Goal: Navigation & Orientation: Find specific page/section

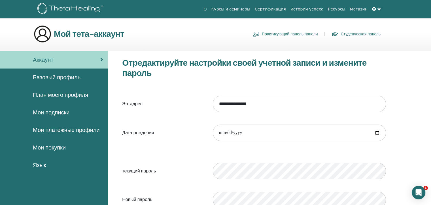
click at [375, 12] on link at bounding box center [377, 9] width 14 height 10
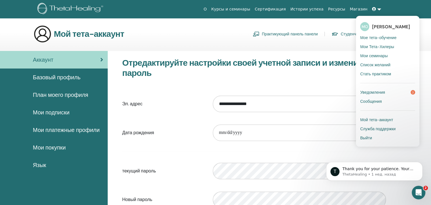
click at [367, 137] on span "Выйти" at bounding box center [366, 137] width 12 height 5
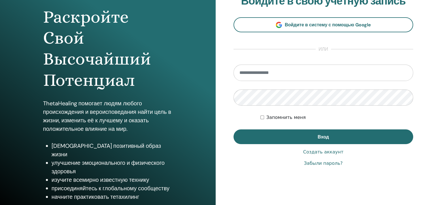
scroll to position [57, 0]
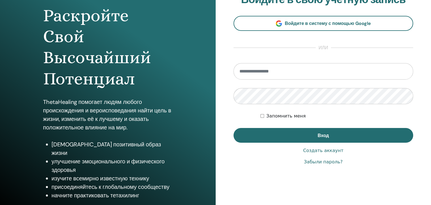
type input "**********"
click at [269, 117] on ya-tr-span "Запомнить меня" at bounding box center [285, 115] width 39 height 5
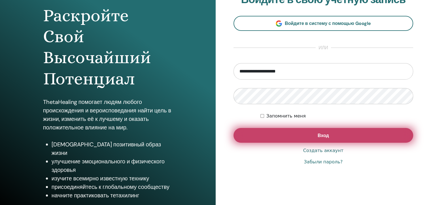
click at [280, 139] on button "Вход" at bounding box center [323, 135] width 180 height 15
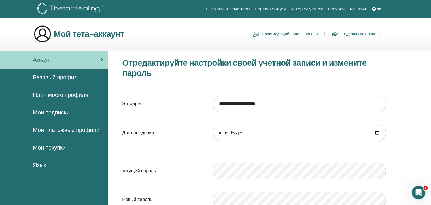
click at [63, 75] on span "Базовый профиль" at bounding box center [57, 77] width 48 height 8
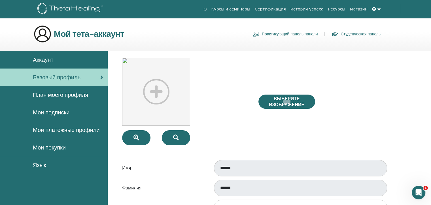
click at [159, 84] on img at bounding box center [156, 92] width 68 height 68
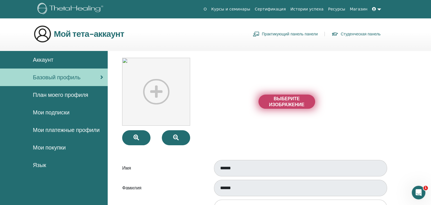
click at [303, 104] on span "Выберите изображение" at bounding box center [286, 102] width 42 height 12
click at [290, 104] on input "Выберите изображение" at bounding box center [286, 102] width 7 height 4
type input "**********"
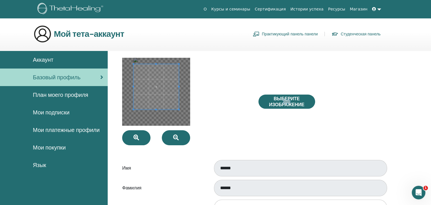
click at [165, 95] on span at bounding box center [155, 86] width 45 height 45
click at [165, 97] on span at bounding box center [155, 87] width 45 height 45
click at [295, 109] on div "Выберите изображение" at bounding box center [322, 102] width 136 height 88
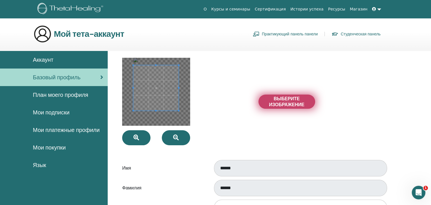
click at [295, 105] on span "Выберите изображение" at bounding box center [286, 102] width 42 height 12
click at [290, 104] on input "Выберите изображение" at bounding box center [286, 102] width 7 height 4
type input "**********"
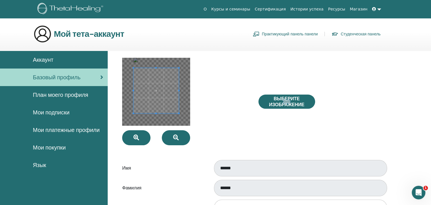
click at [166, 101] on span at bounding box center [155, 90] width 45 height 45
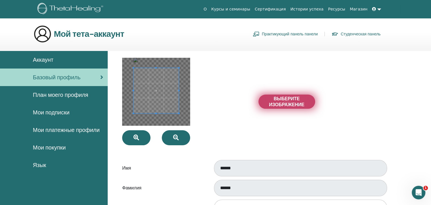
click at [270, 99] on span "Выберите изображение" at bounding box center [286, 102] width 42 height 12
click at [283, 100] on input "Выберите изображение" at bounding box center [286, 102] width 7 height 4
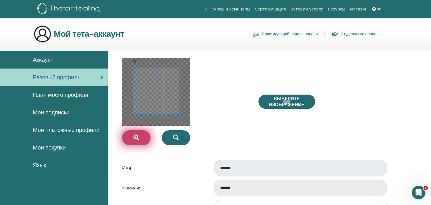
click at [135, 135] on icon "button" at bounding box center [136, 138] width 6 height 6
click at [128, 136] on button "button" at bounding box center [136, 137] width 28 height 15
click at [247, 113] on div at bounding box center [186, 102] width 136 height 88
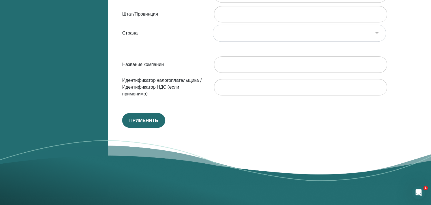
scroll to position [324, 0]
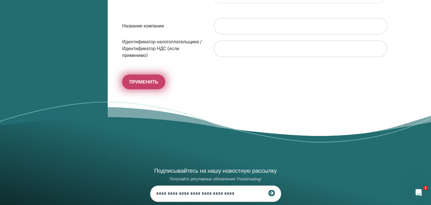
click at [148, 80] on span "Применить" at bounding box center [143, 82] width 29 height 6
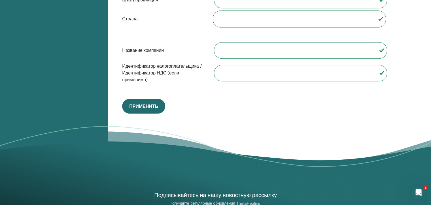
scroll to position [352, 0]
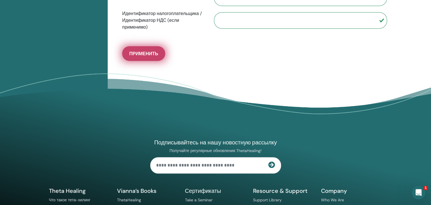
click at [142, 51] on span "Применить" at bounding box center [143, 54] width 29 height 6
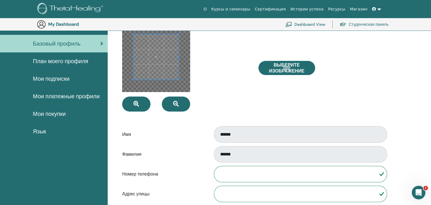
scroll to position [0, 0]
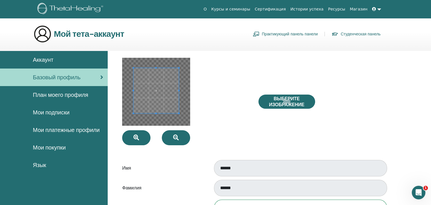
click at [51, 93] on span "План моего профиля" at bounding box center [60, 95] width 55 height 8
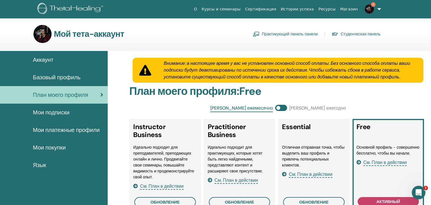
click at [56, 78] on span "Базовый профиль" at bounding box center [57, 77] width 48 height 8
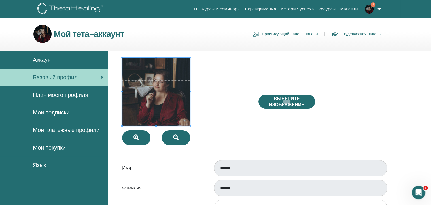
click at [40, 61] on span "Аккаунт" at bounding box center [43, 60] width 20 height 8
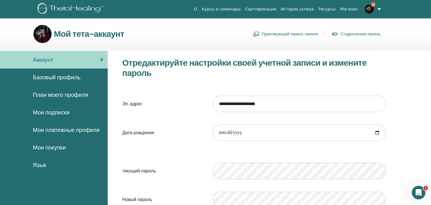
click at [372, 10] on img at bounding box center [369, 9] width 9 height 9
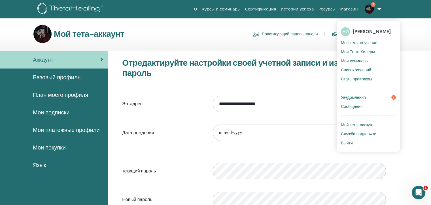
click at [355, 43] on span "Мое тета-обучение" at bounding box center [359, 42] width 36 height 5
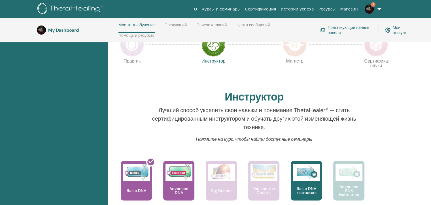
scroll to position [80, 0]
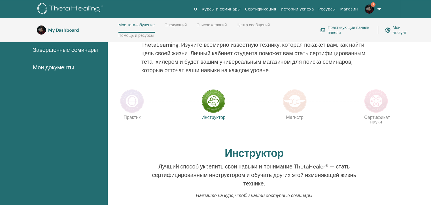
click at [129, 102] on img at bounding box center [132, 101] width 24 height 24
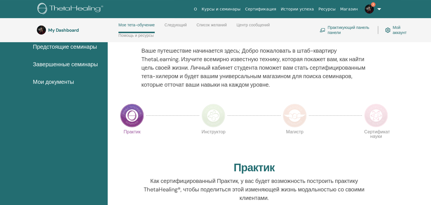
scroll to position [109, 0]
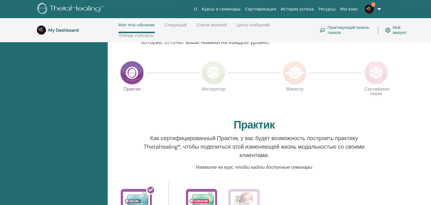
click at [216, 74] on img at bounding box center [213, 73] width 24 height 24
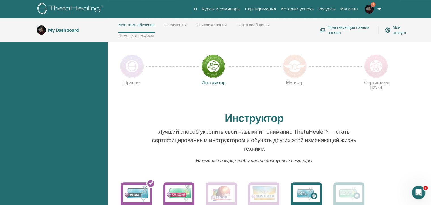
scroll to position [109, 0]
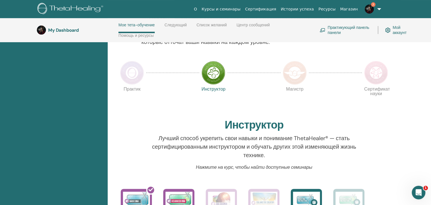
click at [131, 81] on img at bounding box center [132, 73] width 24 height 24
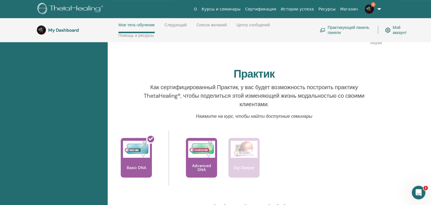
scroll to position [222, 0]
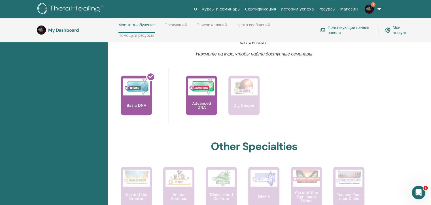
click at [119, 96] on div at bounding box center [118, 88] width 6 height 25
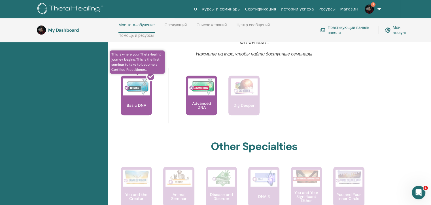
click at [133, 96] on div at bounding box center [139, 97] width 31 height 51
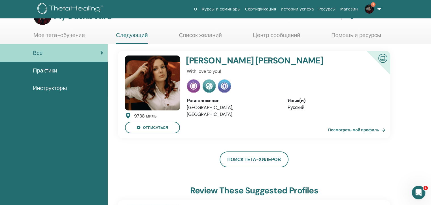
scroll to position [28, 0]
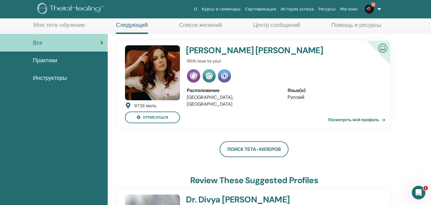
click at [244, 48] on h4 "Elena Shevchenko-Yontsa" at bounding box center [266, 50] width 161 height 10
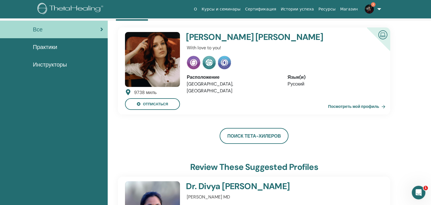
scroll to position [0, 0]
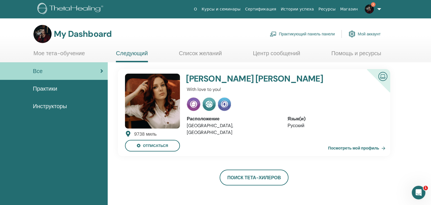
click at [162, 84] on img at bounding box center [152, 101] width 55 height 55
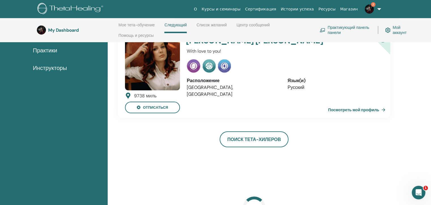
scroll to position [52, 0]
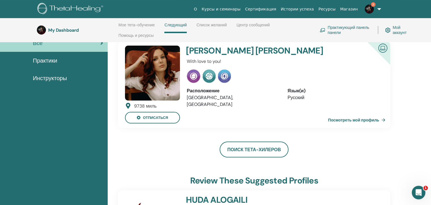
click at [346, 27] on link "Практикующий панель панели" at bounding box center [345, 30] width 51 height 12
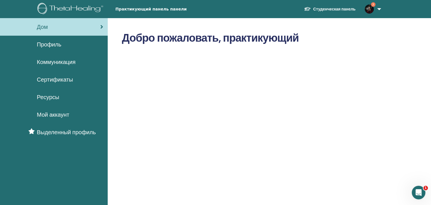
click at [52, 47] on span "Профиль" at bounding box center [49, 44] width 24 height 8
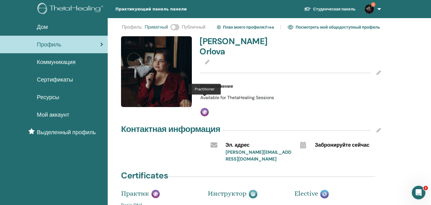
click at [205, 108] on img at bounding box center [204, 112] width 8 height 8
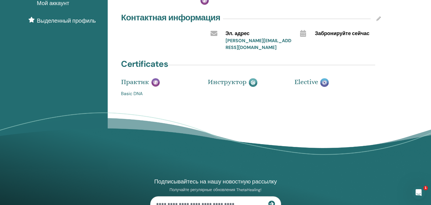
scroll to position [113, 0]
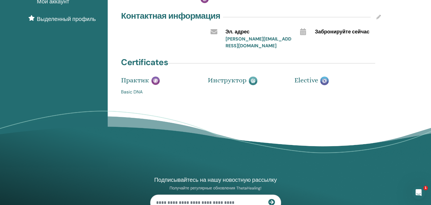
click at [124, 89] on link "Basic DNA" at bounding box center [160, 92] width 78 height 7
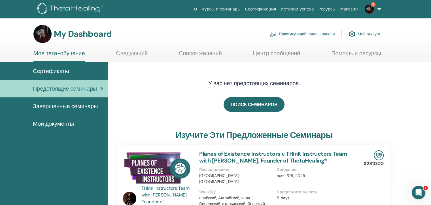
click at [62, 74] on span "Сертификаты" at bounding box center [51, 71] width 36 height 8
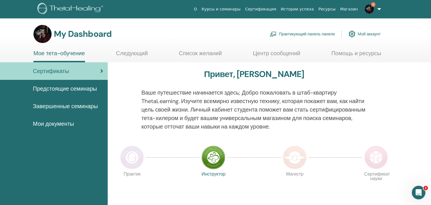
click at [72, 120] on span "Мои документы" at bounding box center [53, 124] width 41 height 8
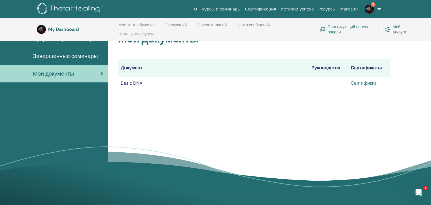
scroll to position [79, 0]
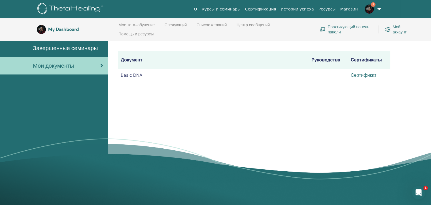
click at [364, 74] on link "Сертификат" at bounding box center [364, 75] width 26 height 6
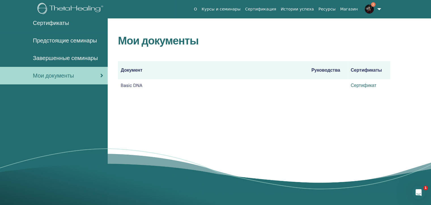
scroll to position [0, 0]
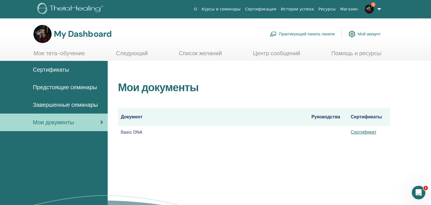
click at [74, 69] on div "Сертификаты" at bounding box center [54, 69] width 99 height 8
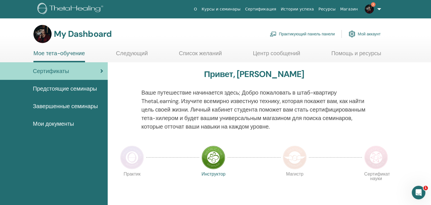
click at [135, 54] on link "Следующий" at bounding box center [132, 55] width 32 height 11
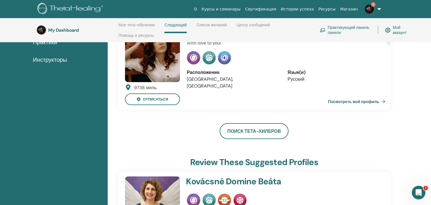
scroll to position [109, 0]
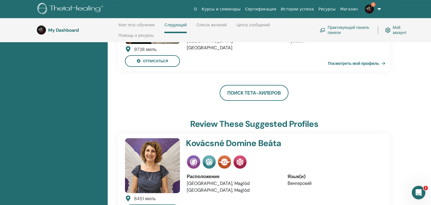
click at [343, 63] on link "Посмотреть мой профиль" at bounding box center [357, 63] width 59 height 11
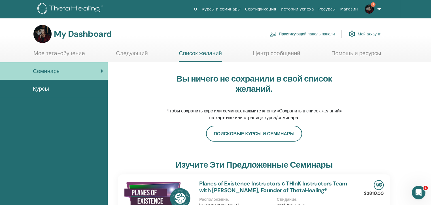
click at [48, 86] on span "Курсы" at bounding box center [41, 88] width 16 height 8
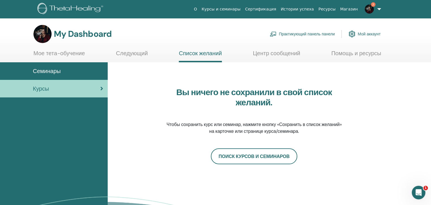
click at [371, 11] on img at bounding box center [369, 9] width 9 height 9
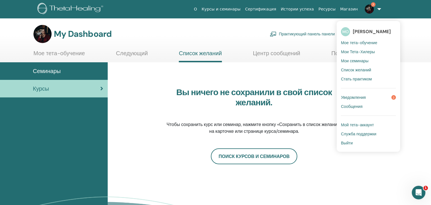
click at [359, 49] on span "Мои Тета-Хилеры" at bounding box center [358, 51] width 34 height 5
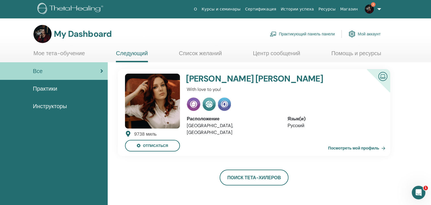
click at [199, 81] on h4 "[PERSON_NAME]" at bounding box center [266, 79] width 161 height 10
click at [149, 92] on img at bounding box center [152, 101] width 55 height 55
click at [350, 148] on link "Посмотреть мой профиль" at bounding box center [357, 147] width 59 height 11
